Goal: Task Accomplishment & Management: Manage account settings

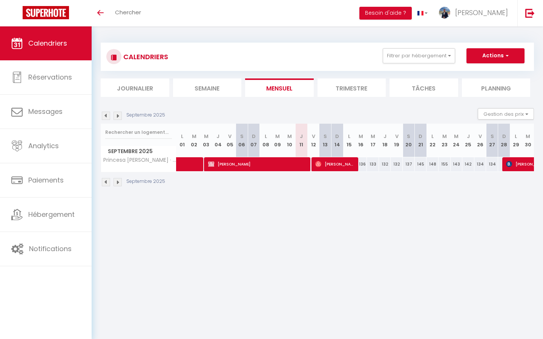
click at [117, 114] on img at bounding box center [118, 116] width 8 height 8
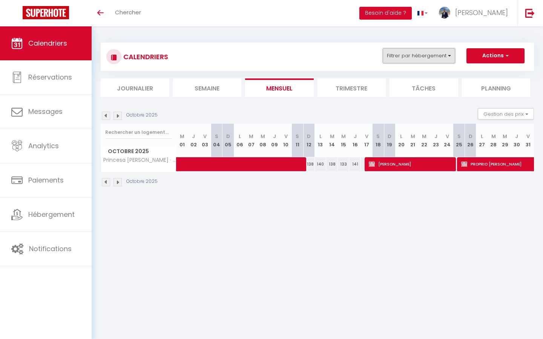
click at [436, 57] on button "Filtrer par hébergement" at bounding box center [419, 55] width 72 height 15
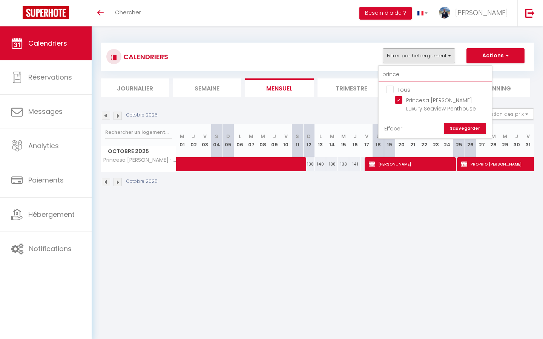
click at [403, 74] on input "prince" at bounding box center [435, 75] width 113 height 14
type input "r"
checkbox input "false"
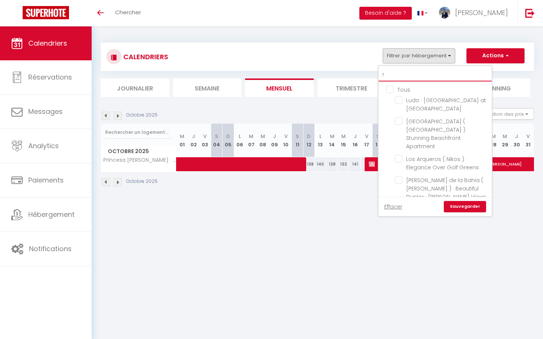
type input "ra"
checkbox input "false"
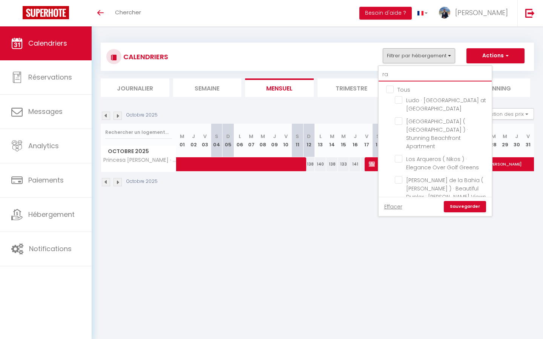
checkbox input "false"
type input "rad"
checkbox input "false"
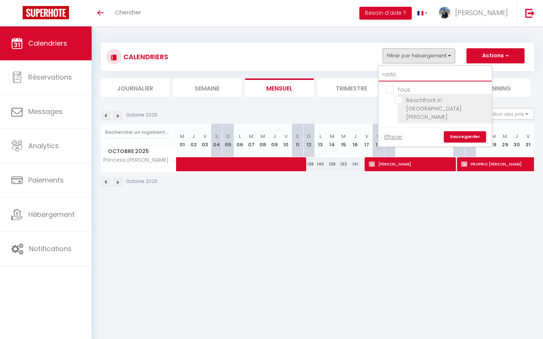
type input "rada"
click at [399, 102] on input "Beachfront in [GEOGRAPHIC_DATA][PERSON_NAME]" at bounding box center [442, 100] width 94 height 8
checkbox input "true"
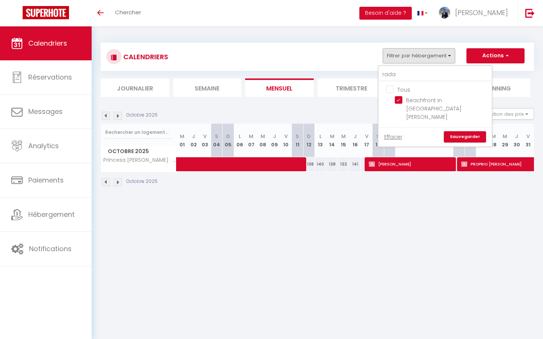
click at [464, 131] on link "Sauvegarder" at bounding box center [465, 136] width 42 height 11
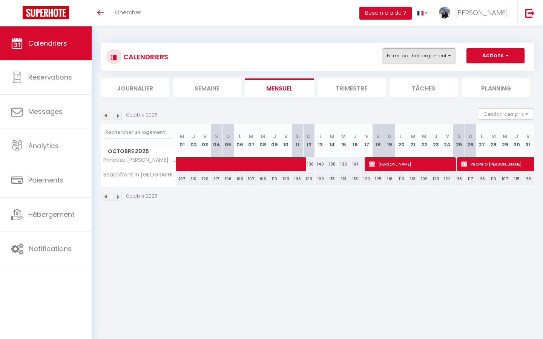
click at [401, 58] on button "Filtrer par hébergement" at bounding box center [419, 55] width 72 height 15
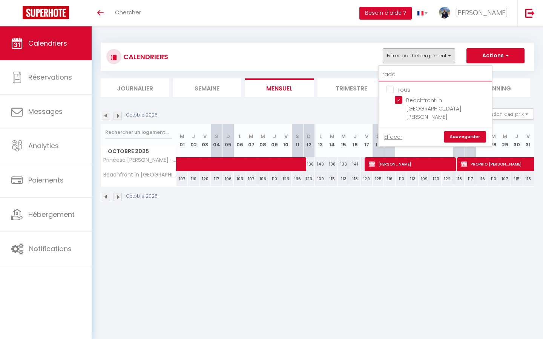
click at [401, 77] on input "rada" at bounding box center [435, 75] width 113 height 14
checkbox input "false"
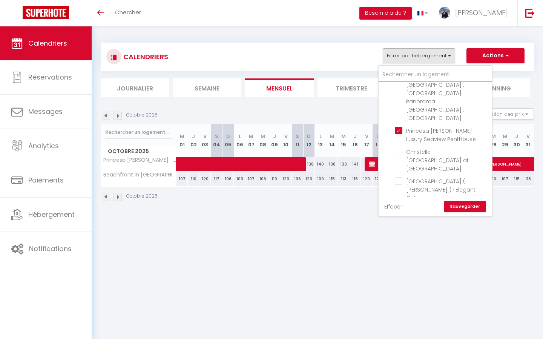
scroll to position [172, 0]
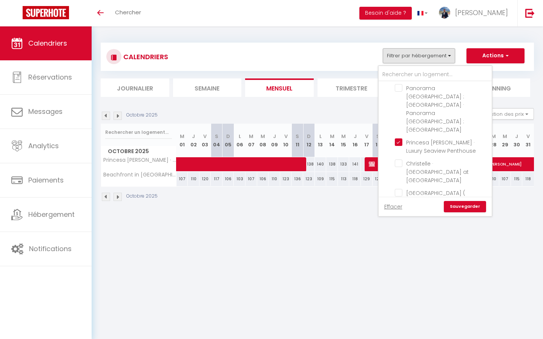
click at [397, 105] on ul "Tous Ludo · [GEOGRAPHIC_DATA] at [GEOGRAPHIC_DATA] [GEOGRAPHIC_DATA] ( [GEOGRAP…" at bounding box center [435, 209] width 113 height 601
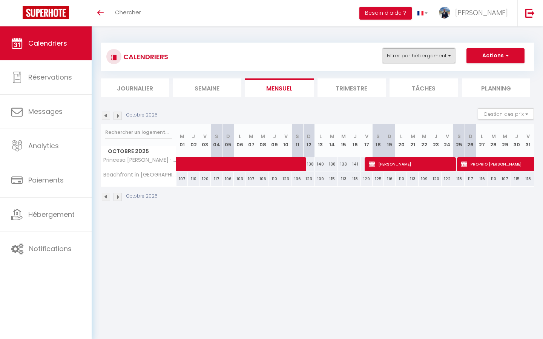
click at [430, 52] on button "Filtrer par hébergement" at bounding box center [419, 55] width 72 height 15
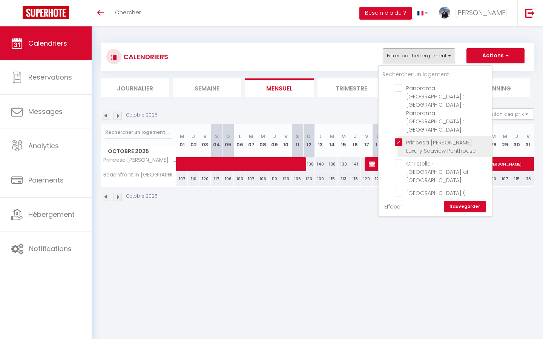
click at [400, 138] on input "Princesa [PERSON_NAME] · Luxury Seaview Penthouse" at bounding box center [442, 142] width 94 height 8
checkbox input "false"
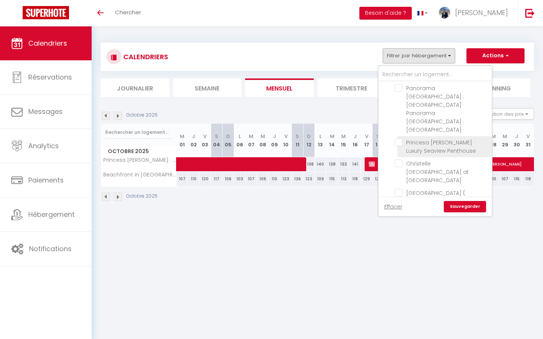
checkbox input "false"
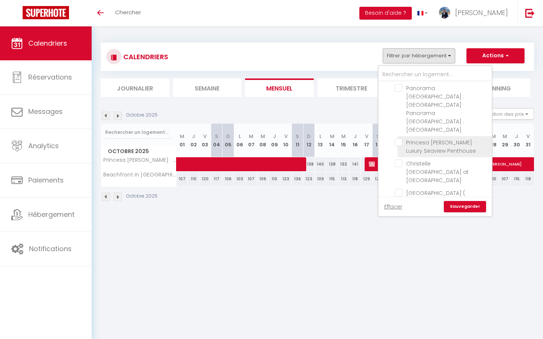
checkbox input "false"
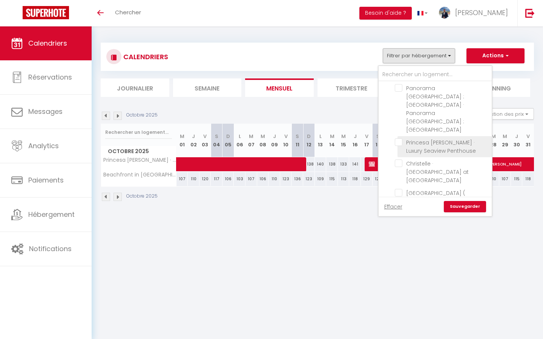
checkbox input "false"
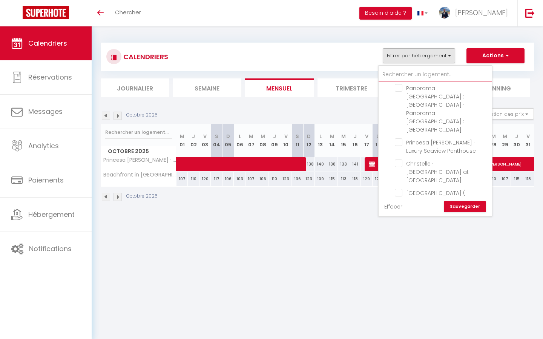
click at [409, 75] on input "text" at bounding box center [435, 75] width 113 height 14
type input "p"
checkbox input "false"
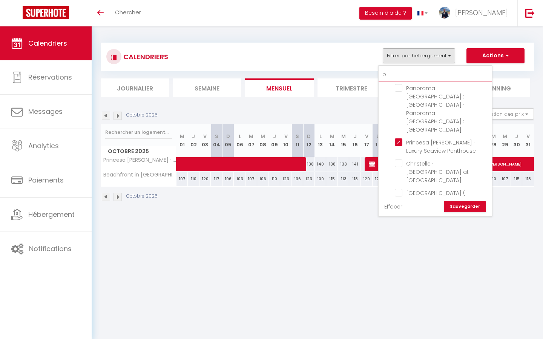
checkbox input "false"
checkbox input "true"
checkbox input "false"
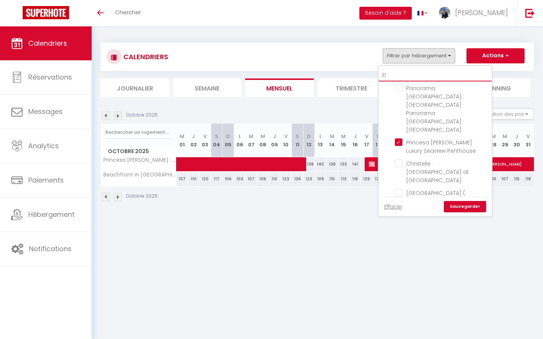
checkbox input "false"
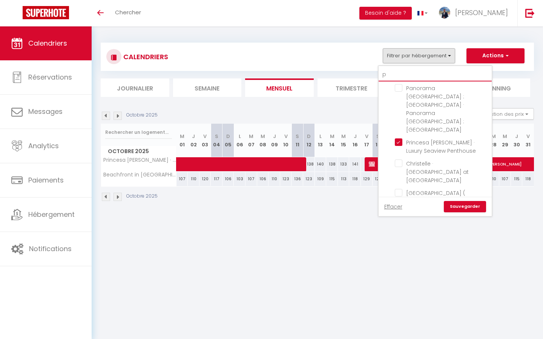
type input "pa"
checkbox input "false"
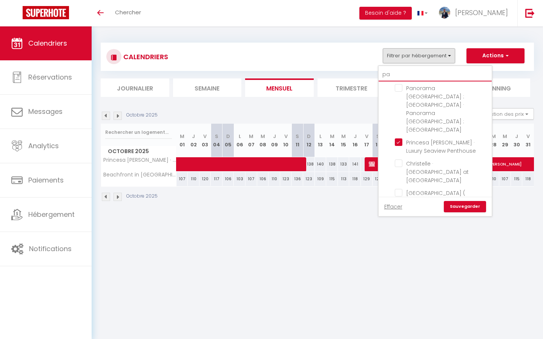
checkbox input "false"
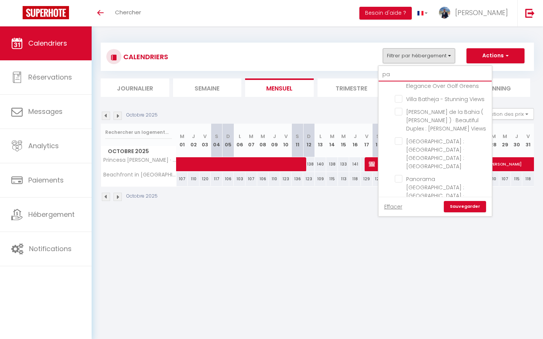
type input "pas"
checkbox input "false"
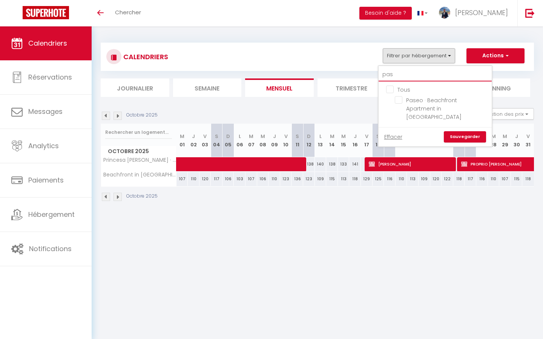
scroll to position [0, 0]
type input "pase"
checkbox input "false"
type input "paseo"
checkbox input "false"
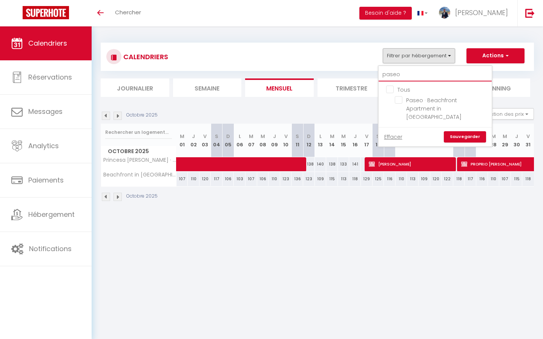
type input "paseo"
click at [397, 95] on ul "Tous Paseo · Beachfront Apartment in [GEOGRAPHIC_DATA]" at bounding box center [435, 105] width 113 height 46
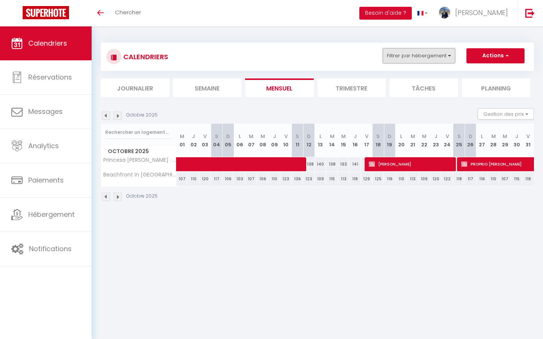
click at [428, 62] on button "Filtrer par hébergement" at bounding box center [419, 55] width 72 height 15
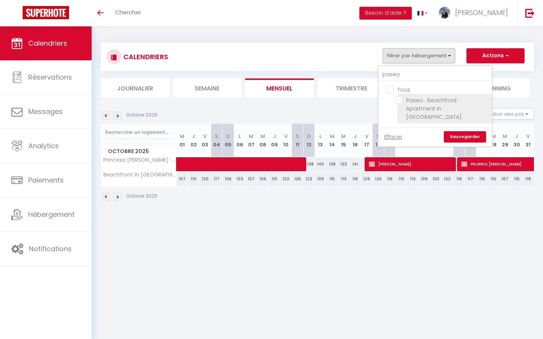
click at [402, 98] on input "Paseo · Beachfront Apartment in [GEOGRAPHIC_DATA]" at bounding box center [442, 100] width 94 height 8
checkbox input "true"
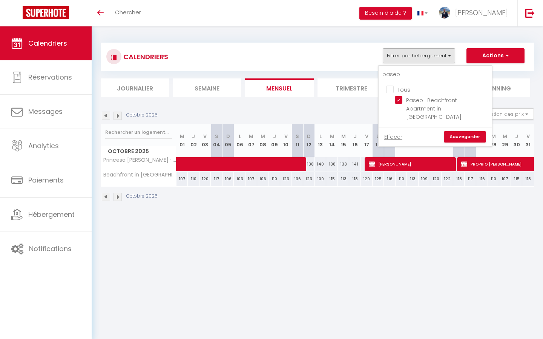
click at [463, 131] on link "Sauvegarder" at bounding box center [465, 136] width 42 height 11
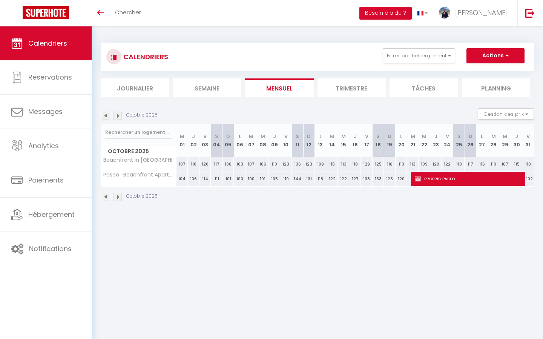
click at [104, 118] on img at bounding box center [106, 116] width 8 height 8
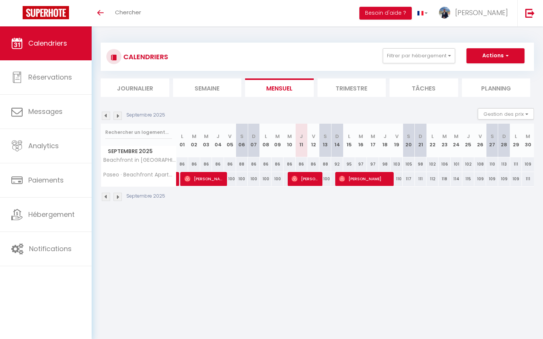
click at [104, 118] on img at bounding box center [106, 116] width 8 height 8
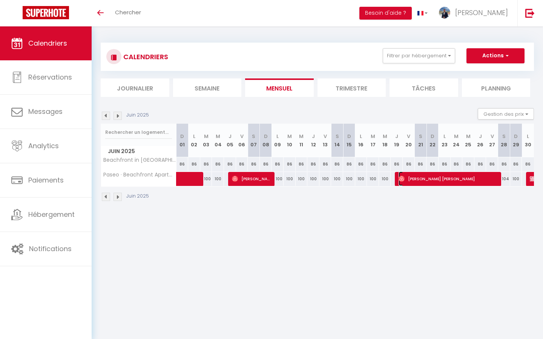
click at [482, 181] on span "[PERSON_NAME] [PERSON_NAME]" at bounding box center [449, 179] width 101 height 14
select select "OK"
select select "KO"
select select "0"
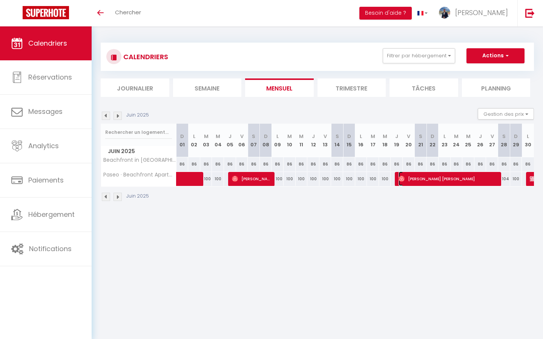
select select "1"
select select
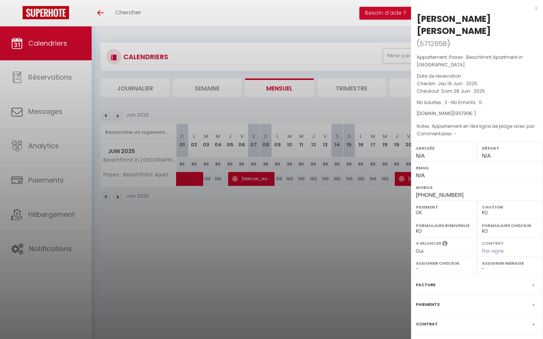
click at [404, 191] on div at bounding box center [271, 169] width 543 height 339
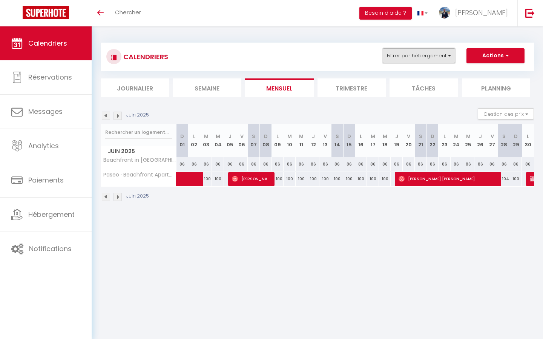
click at [428, 55] on button "Filtrer par hébergement" at bounding box center [419, 55] width 72 height 15
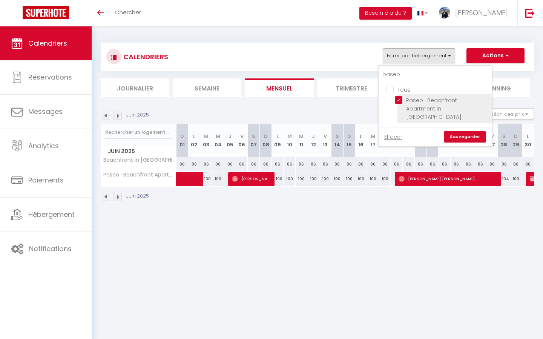
click at [398, 100] on input "Paseo · Beachfront Apartment in [GEOGRAPHIC_DATA]" at bounding box center [442, 100] width 94 height 8
checkbox input "false"
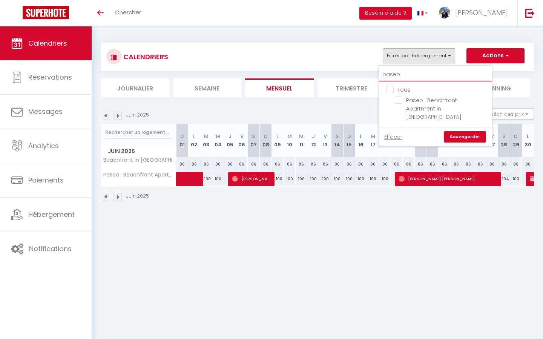
click at [391, 76] on input "paseo" at bounding box center [435, 75] width 113 height 14
type input "a"
checkbox input "false"
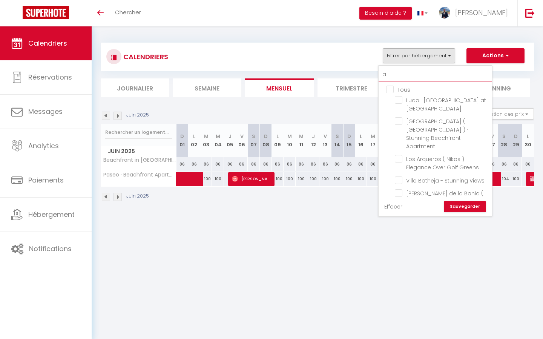
type input "al"
checkbox input "false"
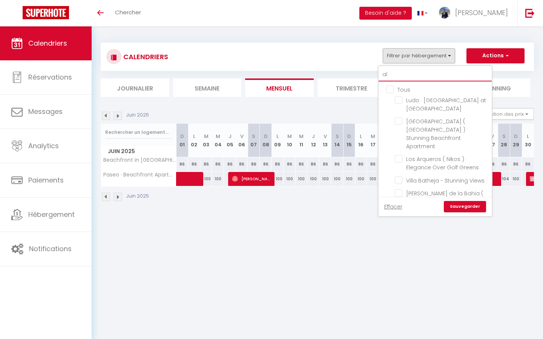
checkbox input "false"
type input "alo"
checkbox input "false"
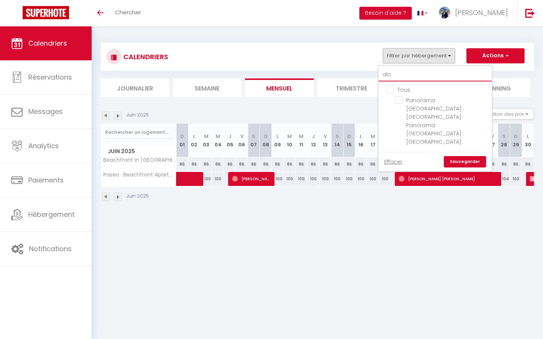
type input "aloh"
checkbox input "false"
type input "aloha"
checkbox input "false"
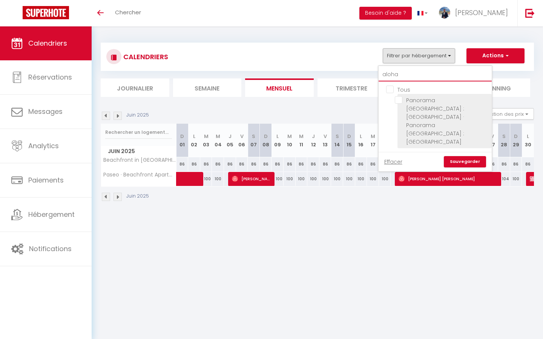
type input "aloha"
click at [403, 98] on input "Panorama [GEOGRAPHIC_DATA] : [GEOGRAPHIC_DATA] · Panorama [GEOGRAPHIC_DATA] : […" at bounding box center [442, 100] width 94 height 8
checkbox input "true"
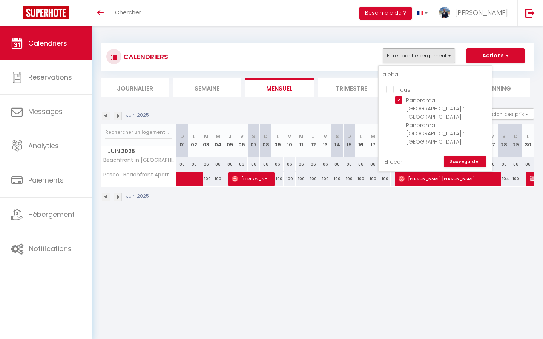
click at [462, 156] on link "Sauvegarder" at bounding box center [465, 161] width 42 height 11
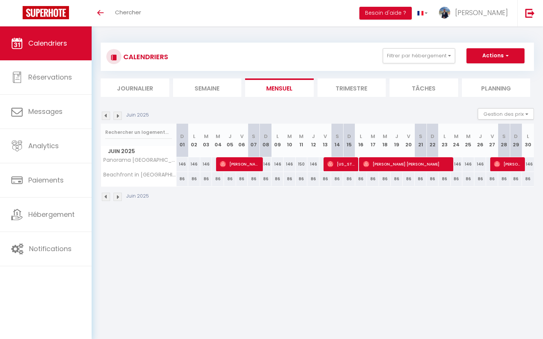
click at [108, 116] on img at bounding box center [106, 116] width 8 height 8
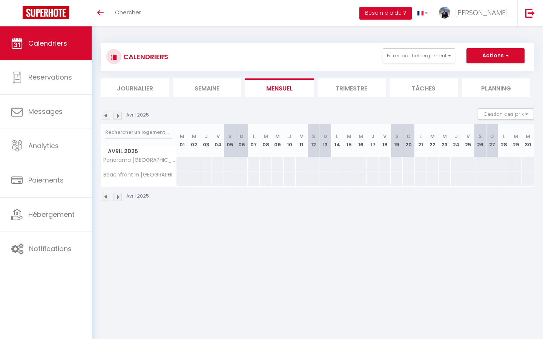
click at [108, 116] on img at bounding box center [106, 116] width 8 height 8
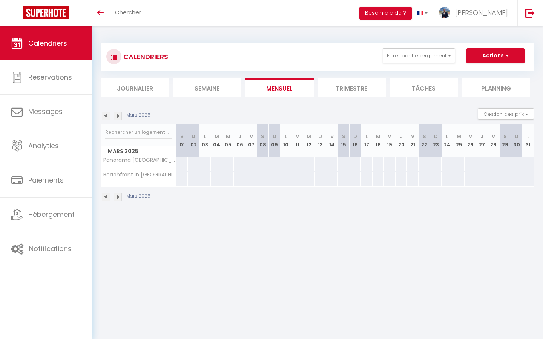
click at [108, 116] on img at bounding box center [106, 116] width 8 height 8
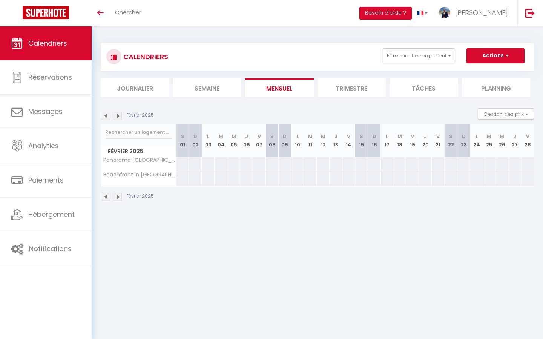
click at [108, 116] on img at bounding box center [106, 116] width 8 height 8
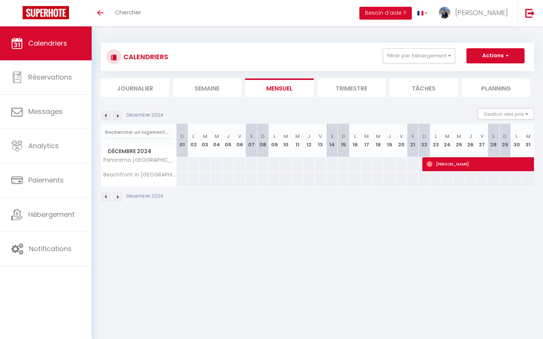
click at [108, 116] on img at bounding box center [106, 116] width 8 height 8
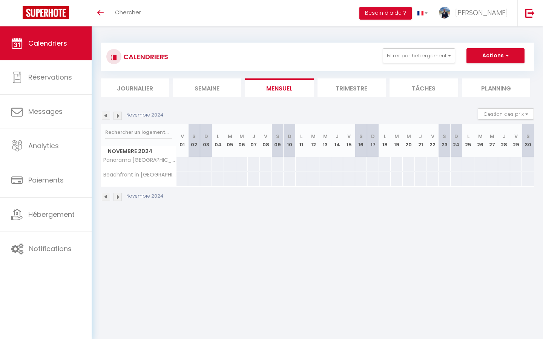
click at [123, 116] on div "Novembre 2024" at bounding box center [133, 116] width 65 height 8
click at [119, 116] on img at bounding box center [118, 116] width 8 height 8
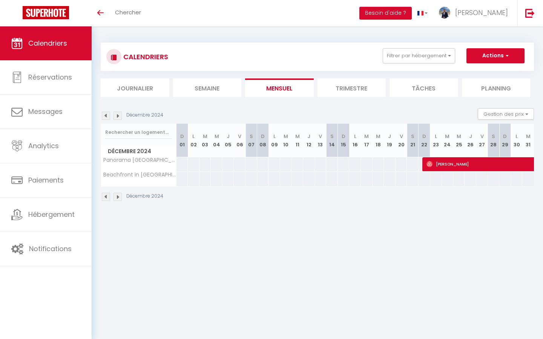
click at [119, 116] on img at bounding box center [118, 116] width 8 height 8
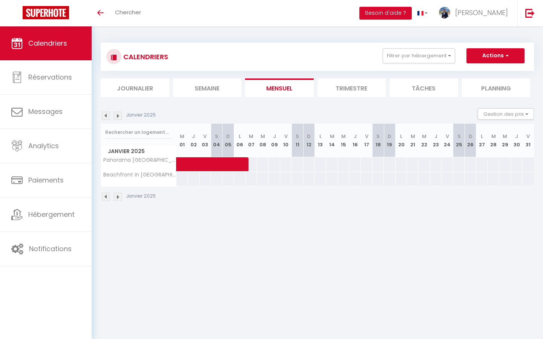
click at [119, 116] on img at bounding box center [118, 116] width 8 height 8
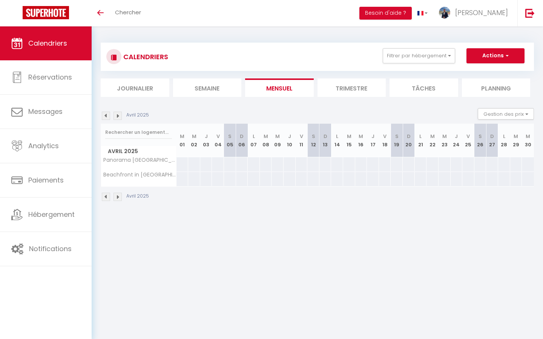
click at [119, 116] on img at bounding box center [118, 116] width 8 height 8
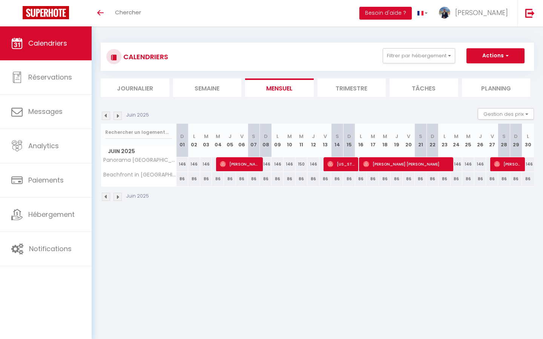
click at [434, 69] on div "CALENDRIERS Filtrer par hébergement aloha Tous Panorama [GEOGRAPHIC_DATA] : [GE…" at bounding box center [318, 57] width 434 height 28
click at [434, 57] on button "Filtrer par hébergement" at bounding box center [419, 55] width 72 height 15
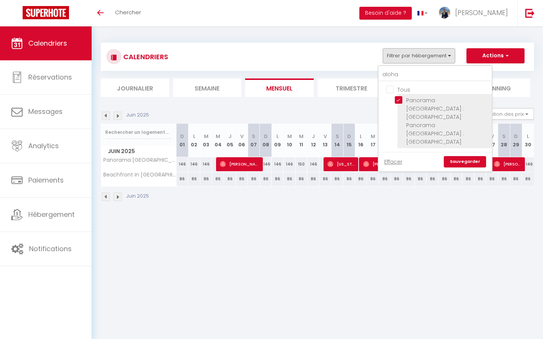
click at [400, 100] on input "Panorama [GEOGRAPHIC_DATA] : [GEOGRAPHIC_DATA] · Panorama [GEOGRAPHIC_DATA] : […" at bounding box center [442, 100] width 94 height 8
checkbox input "false"
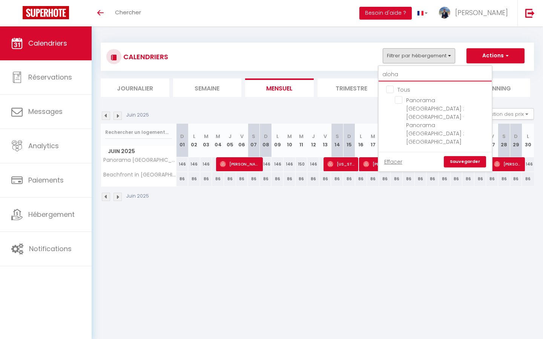
click at [400, 75] on input "aloha" at bounding box center [435, 75] width 113 height 14
checkbox input "false"
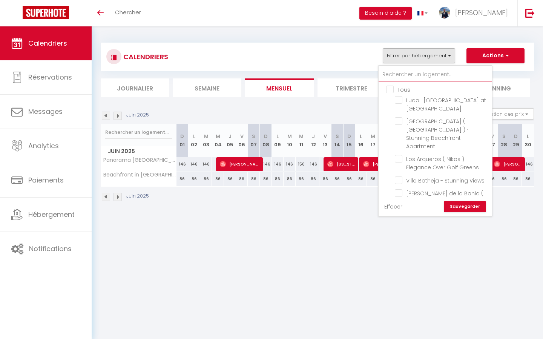
type input "e"
checkbox input "false"
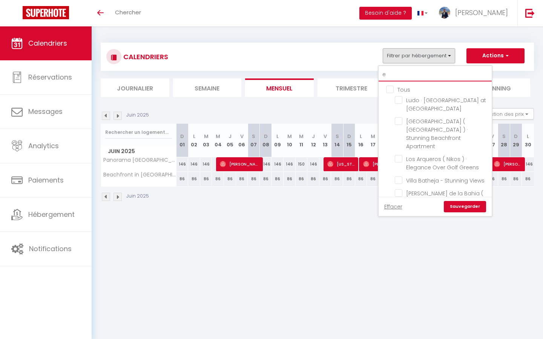
checkbox input "false"
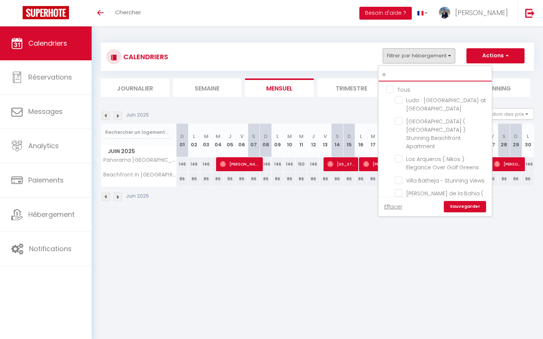
checkbox input "false"
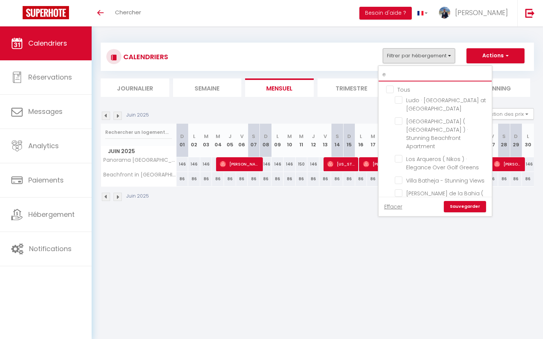
checkbox input "false"
type input "eu"
checkbox input "false"
type input "eur"
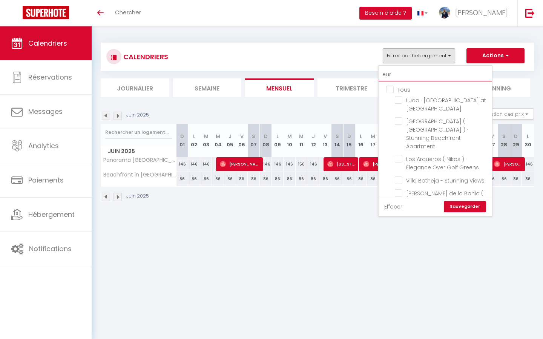
checkbox input "false"
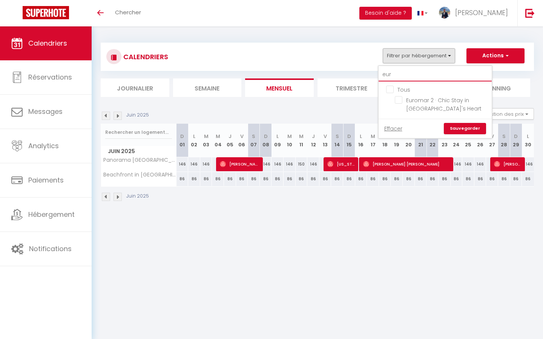
type input "euro"
checkbox input "false"
type input "euro"
click at [401, 102] on input "Euromar 2 · Chic Stay in [GEOGRAPHIC_DATA]'s Heart" at bounding box center [442, 100] width 94 height 8
checkbox input "true"
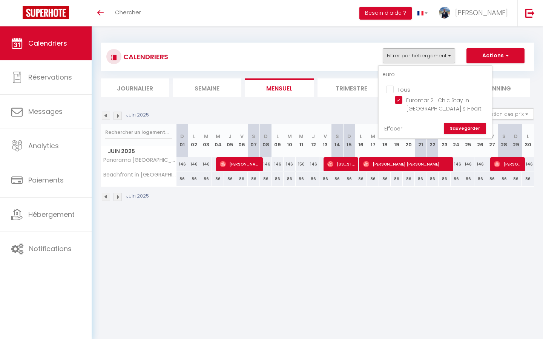
click at [469, 127] on link "Sauvegarder" at bounding box center [465, 128] width 42 height 11
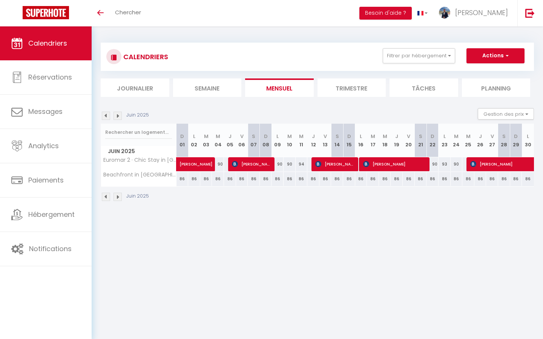
click at [117, 115] on img at bounding box center [118, 116] width 8 height 8
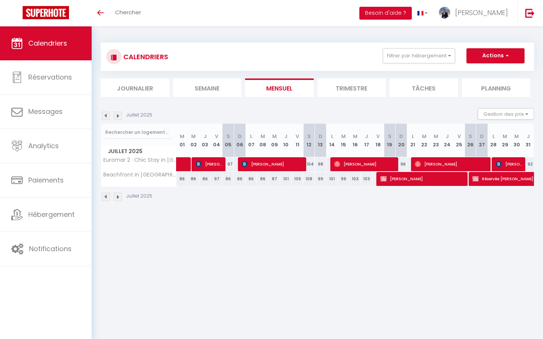
click at [109, 115] on img at bounding box center [106, 116] width 8 height 8
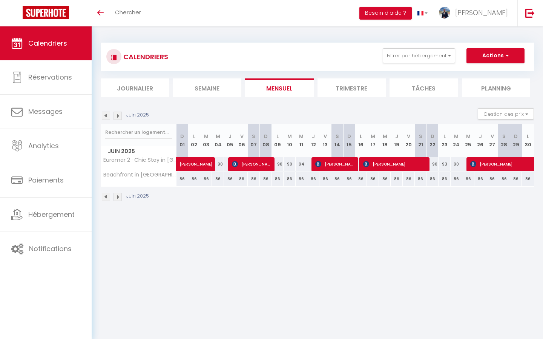
click at [109, 115] on img at bounding box center [106, 116] width 8 height 8
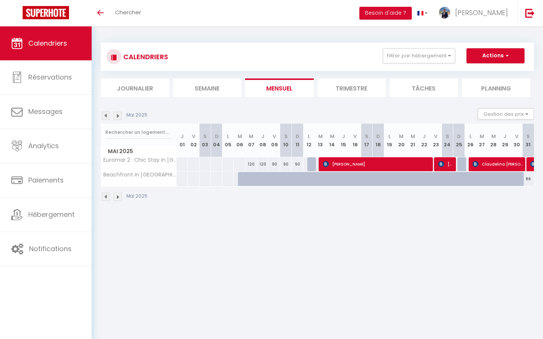
click at [109, 115] on img at bounding box center [106, 116] width 8 height 8
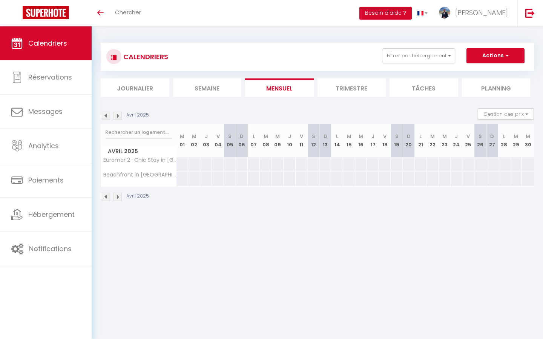
click at [117, 116] on img at bounding box center [118, 116] width 8 height 8
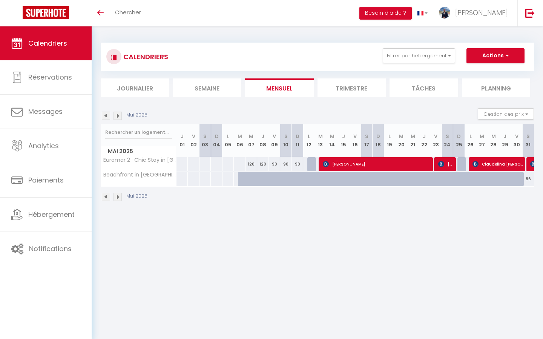
click at [117, 116] on img at bounding box center [118, 116] width 8 height 8
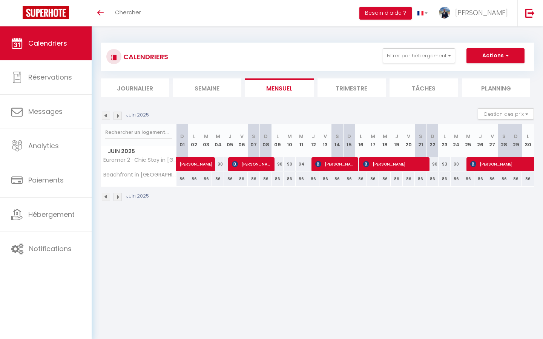
click at [117, 116] on img at bounding box center [118, 116] width 8 height 8
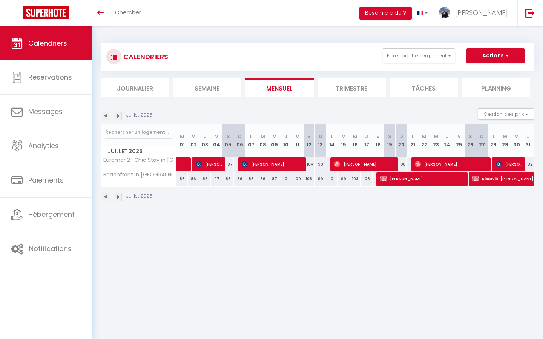
click at [117, 116] on img at bounding box center [118, 116] width 8 height 8
